Goal: Transaction & Acquisition: Purchase product/service

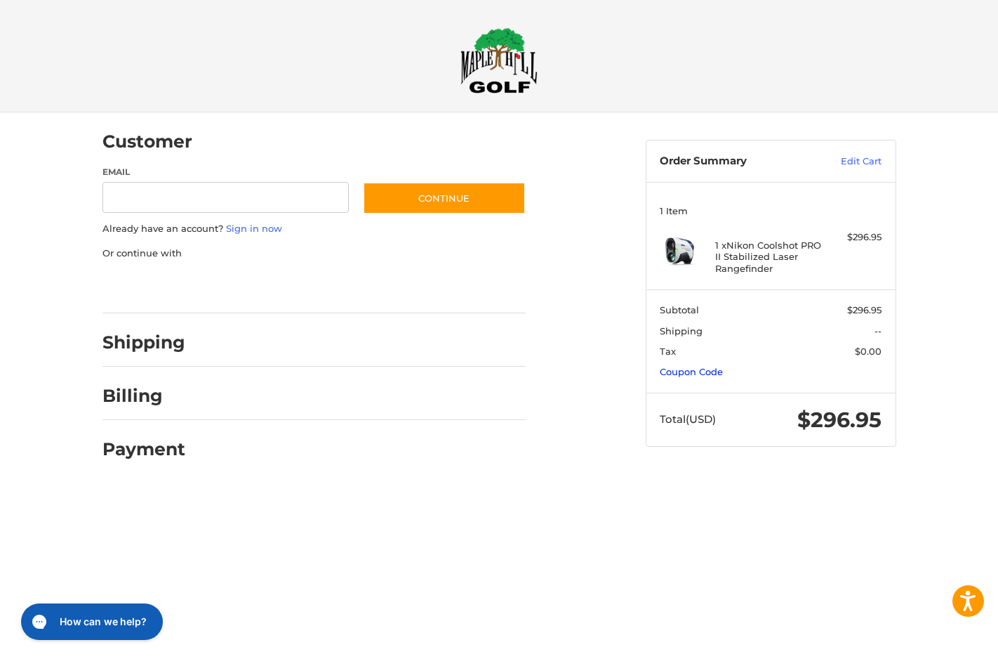
click at [709, 371] on link "Coupon Code" at bounding box center [691, 371] width 63 height 11
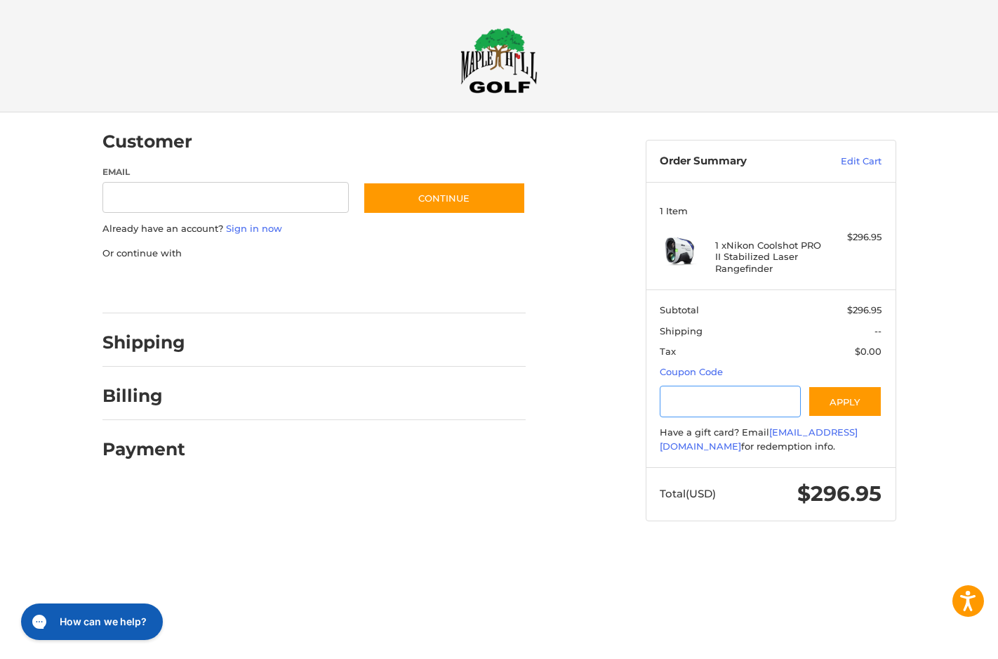
click at [701, 406] on input "Gift Certificate or Coupon Code" at bounding box center [730, 401] width 141 height 32
type input "*"
type input "*******"
click at [872, 416] on button "Apply" at bounding box center [845, 401] width 74 height 32
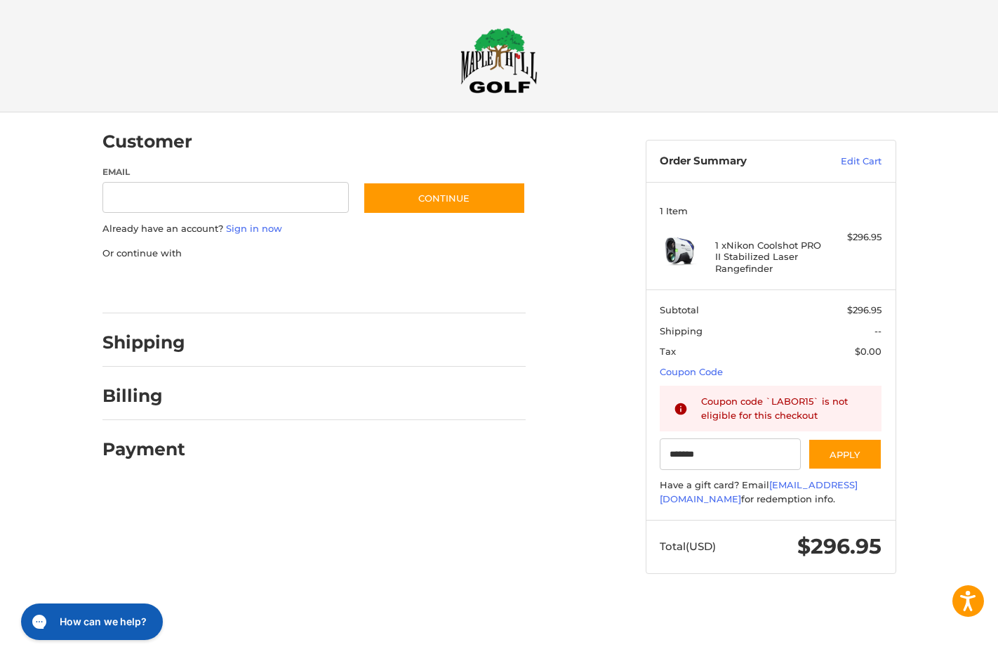
click at [508, 84] on img at bounding box center [499, 60] width 77 height 66
